Goal: Contribute content: Add original content to the website for others to see

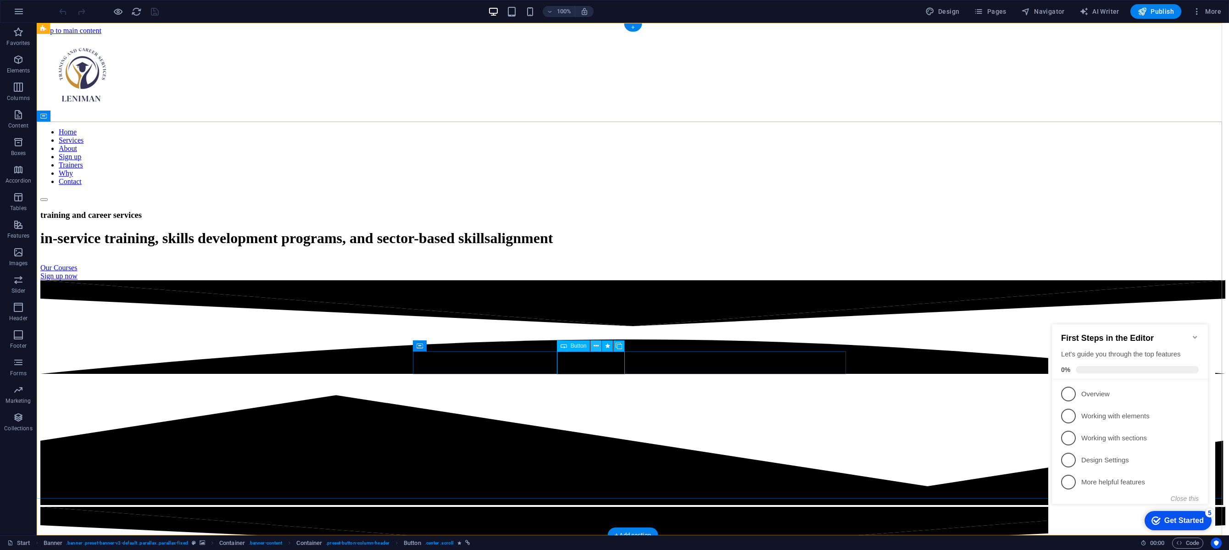
click at [595, 348] on icon at bounding box center [596, 346] width 5 height 10
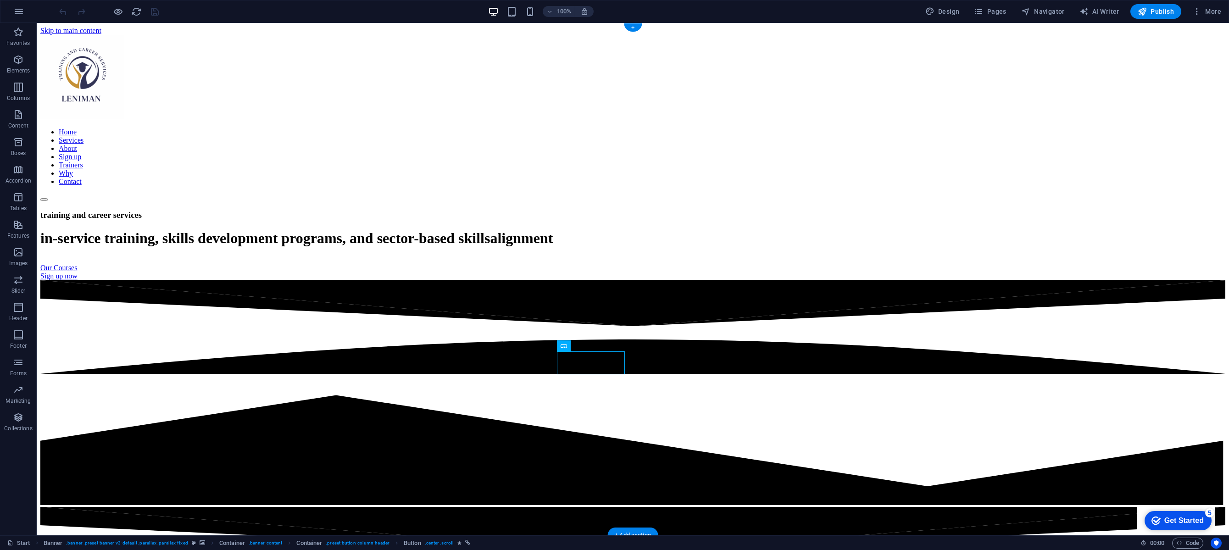
click at [579, 272] on div "Our Courses" at bounding box center [632, 268] width 1185 height 8
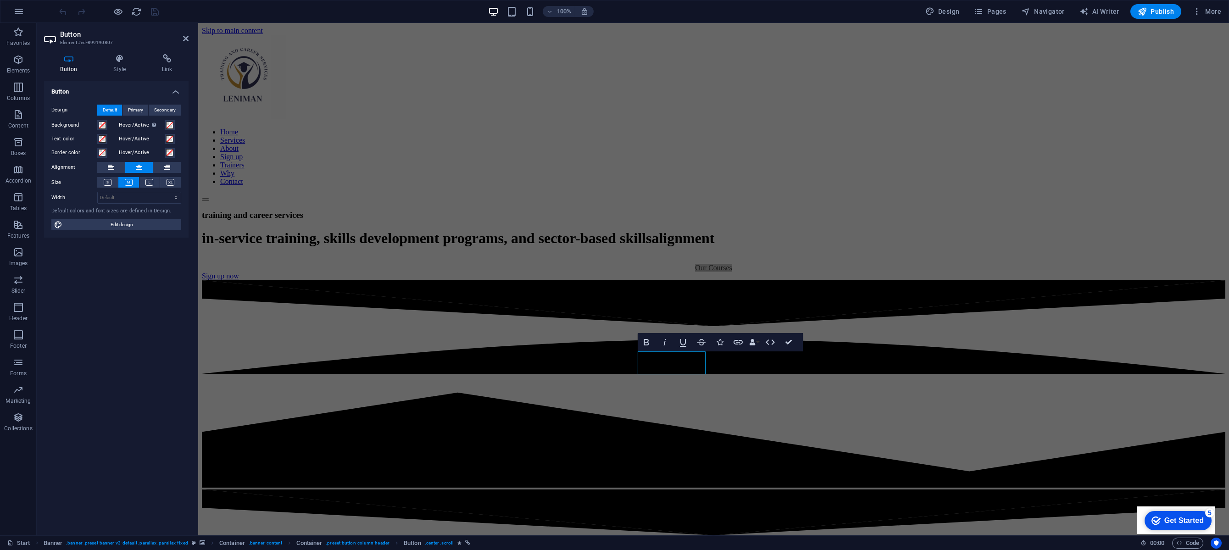
click at [70, 59] on icon at bounding box center [69, 58] width 50 height 9
click at [695, 272] on link "Our Courses" at bounding box center [713, 268] width 37 height 8
click at [699, 272] on link "Our Courses" at bounding box center [713, 268] width 37 height 8
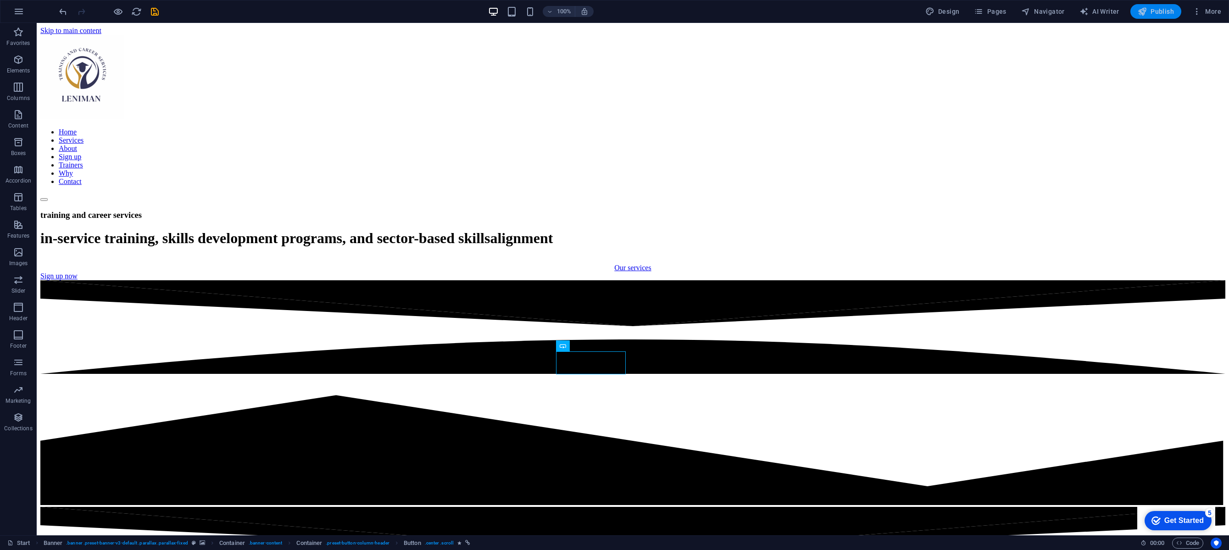
click at [1161, 10] on span "Publish" at bounding box center [1156, 11] width 36 height 9
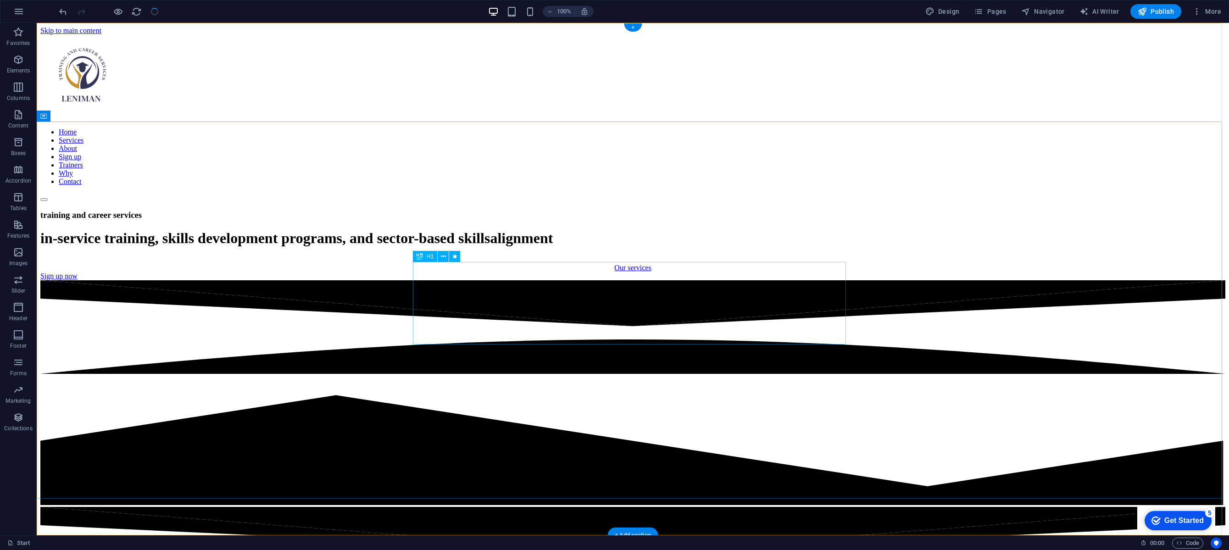
click at [683, 247] on div "in-service training, skills development programs, and sector-based skillsalignm…" at bounding box center [632, 238] width 1185 height 17
click at [686, 247] on div "in-service training, skills development programs, and sector-based skillsalignm…" at bounding box center [632, 238] width 1185 height 17
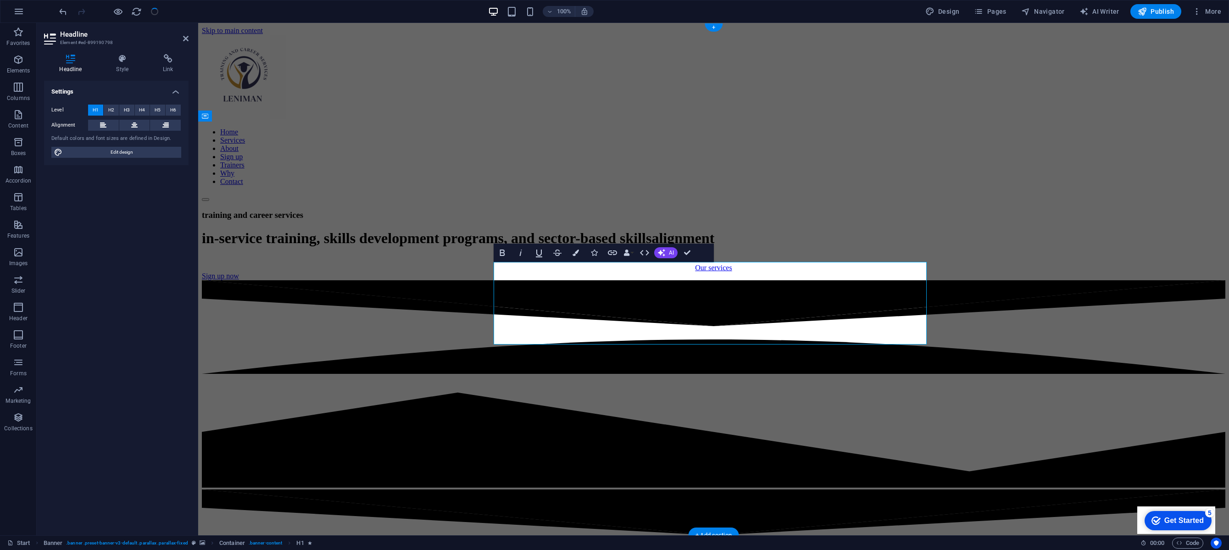
click at [714, 246] on span "in-service training, skills development programs, and sector-based skillsalignm…" at bounding box center [458, 238] width 513 height 17
click at [1146, 11] on icon "button" at bounding box center [1142, 11] width 9 height 9
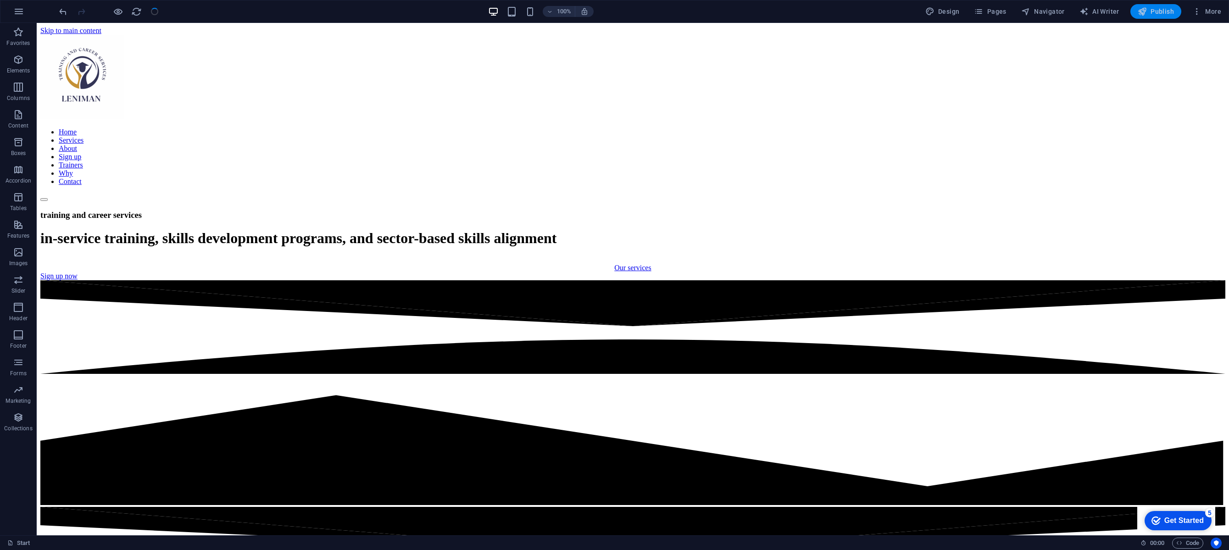
click at [1153, 11] on span "Publish" at bounding box center [1156, 11] width 36 height 9
